Goal: Find specific page/section: Find specific page/section

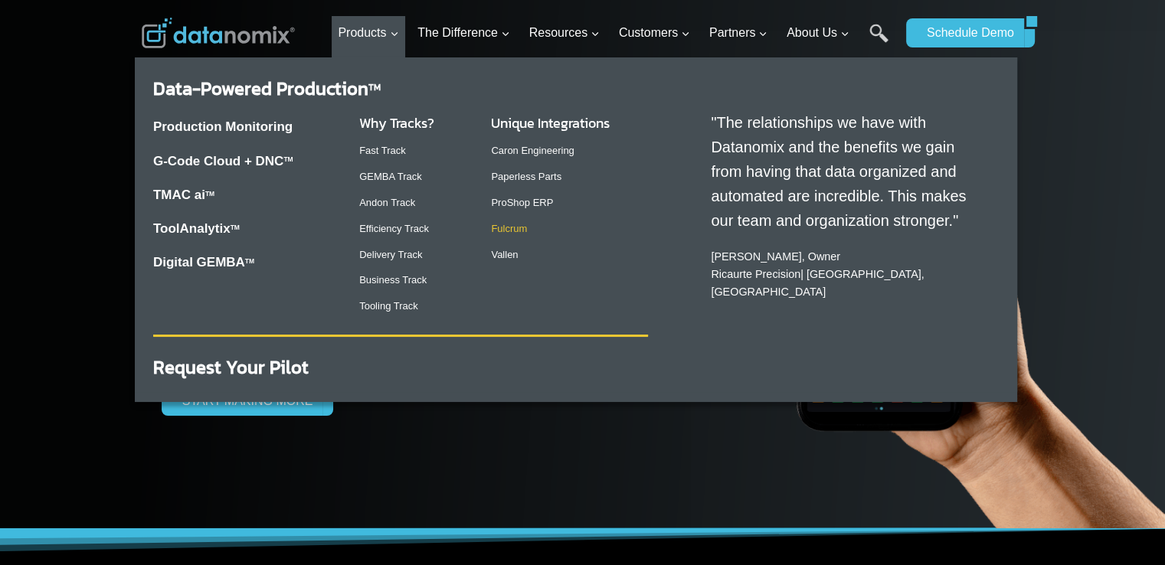
click at [524, 231] on link "Fulcrum" at bounding box center [509, 228] width 36 height 11
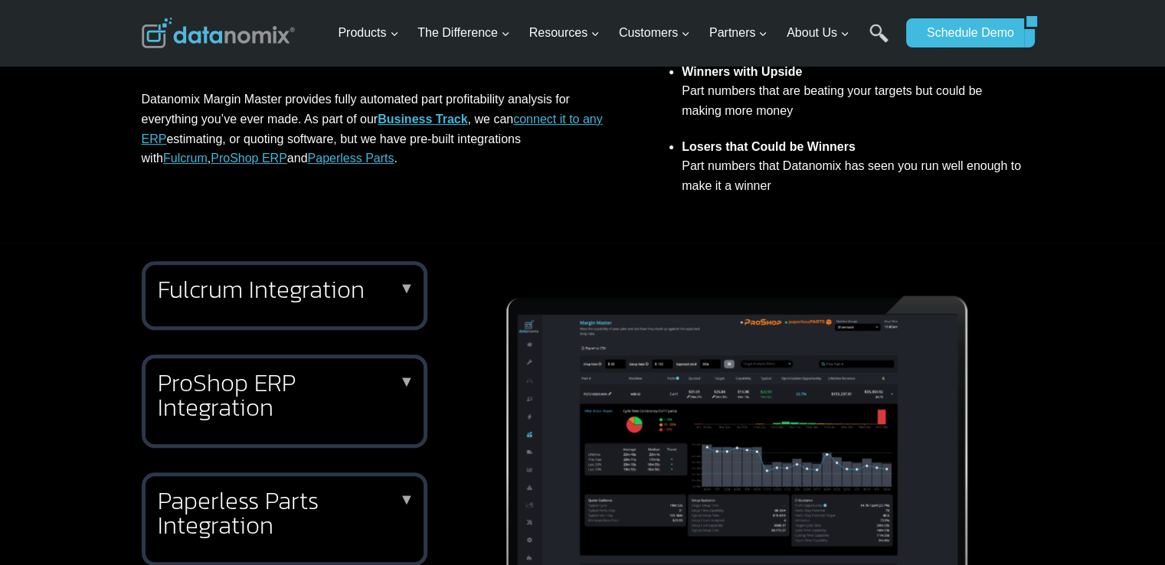
scroll to position [536, 0]
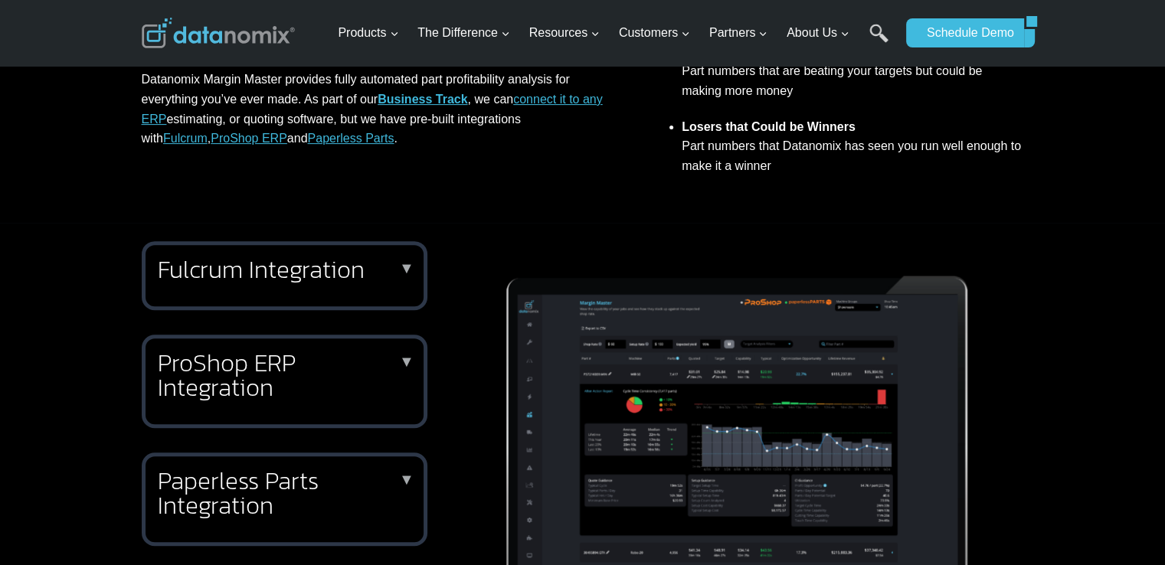
click at [399, 280] on h2 "Fulcrum Integration" at bounding box center [281, 269] width 247 height 25
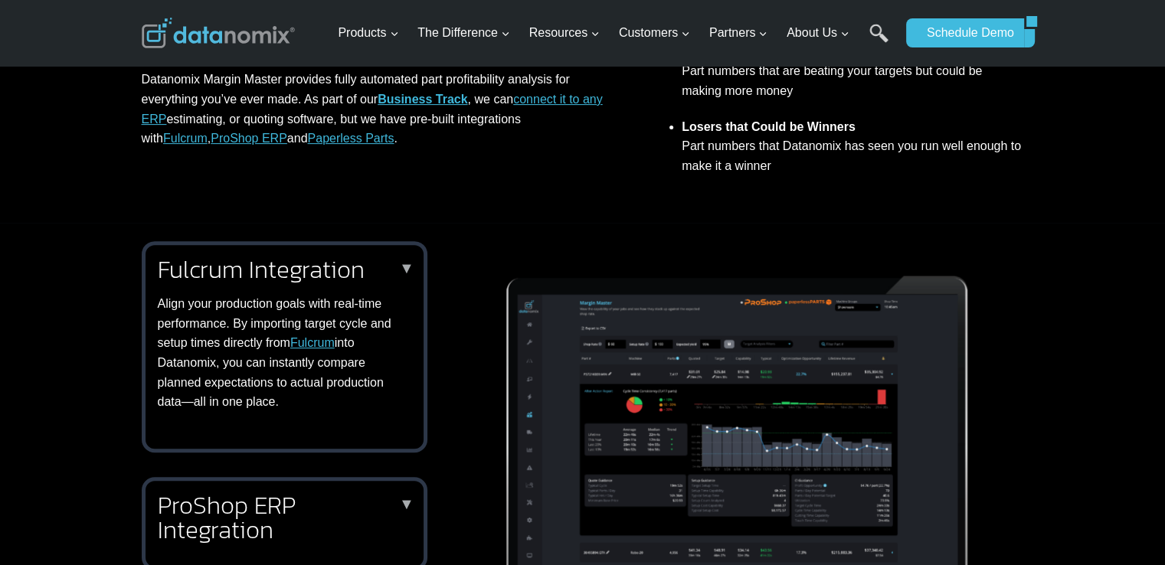
scroll to position [0, 0]
